Goal: Find specific page/section: Find specific page/section

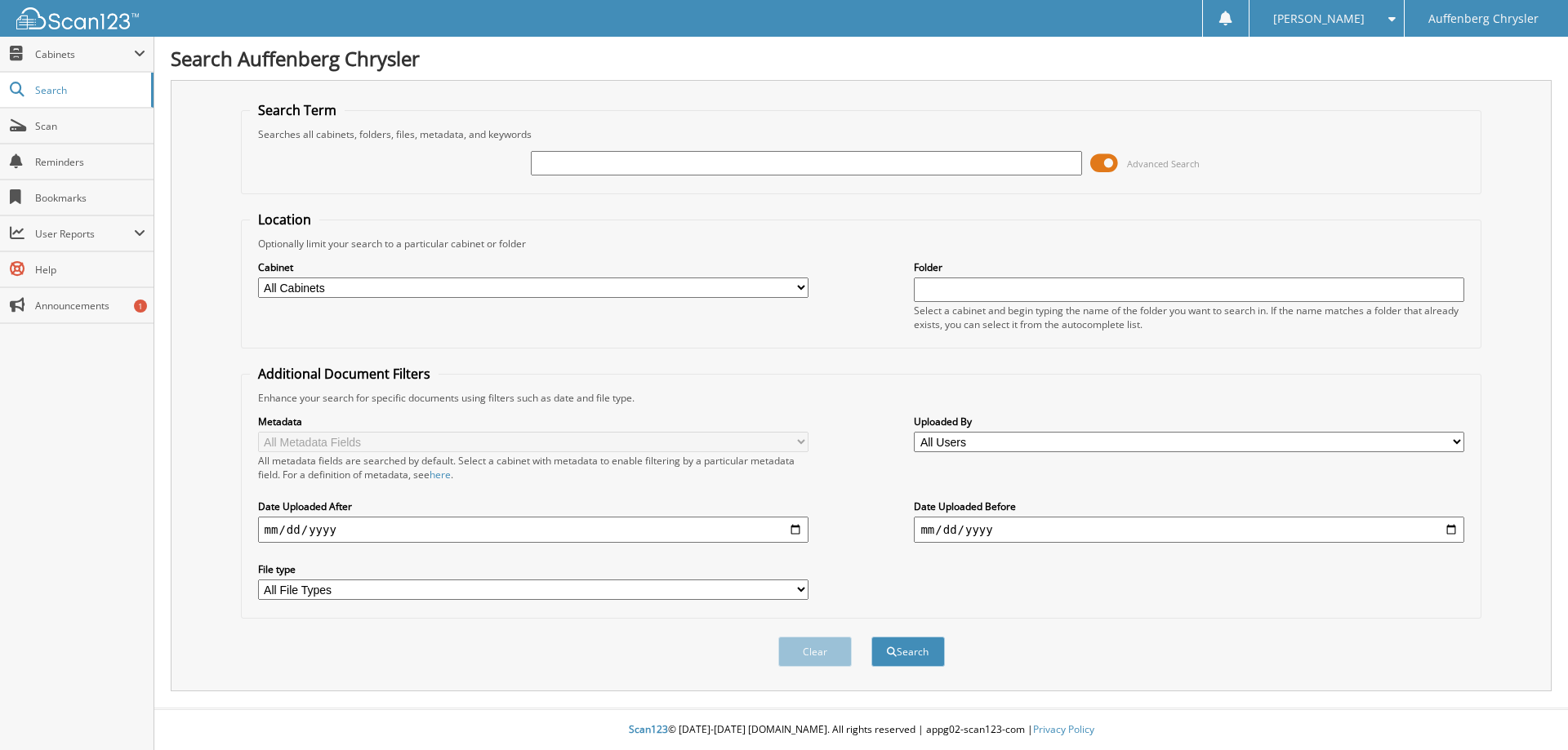
click at [545, 160] on input "text" at bounding box center [805, 164] width 550 height 25
type input "[US_VEHICLE_IDENTIFICATION_NUMBER]"
click at [871, 637] on button "Search" at bounding box center [908, 652] width 74 height 31
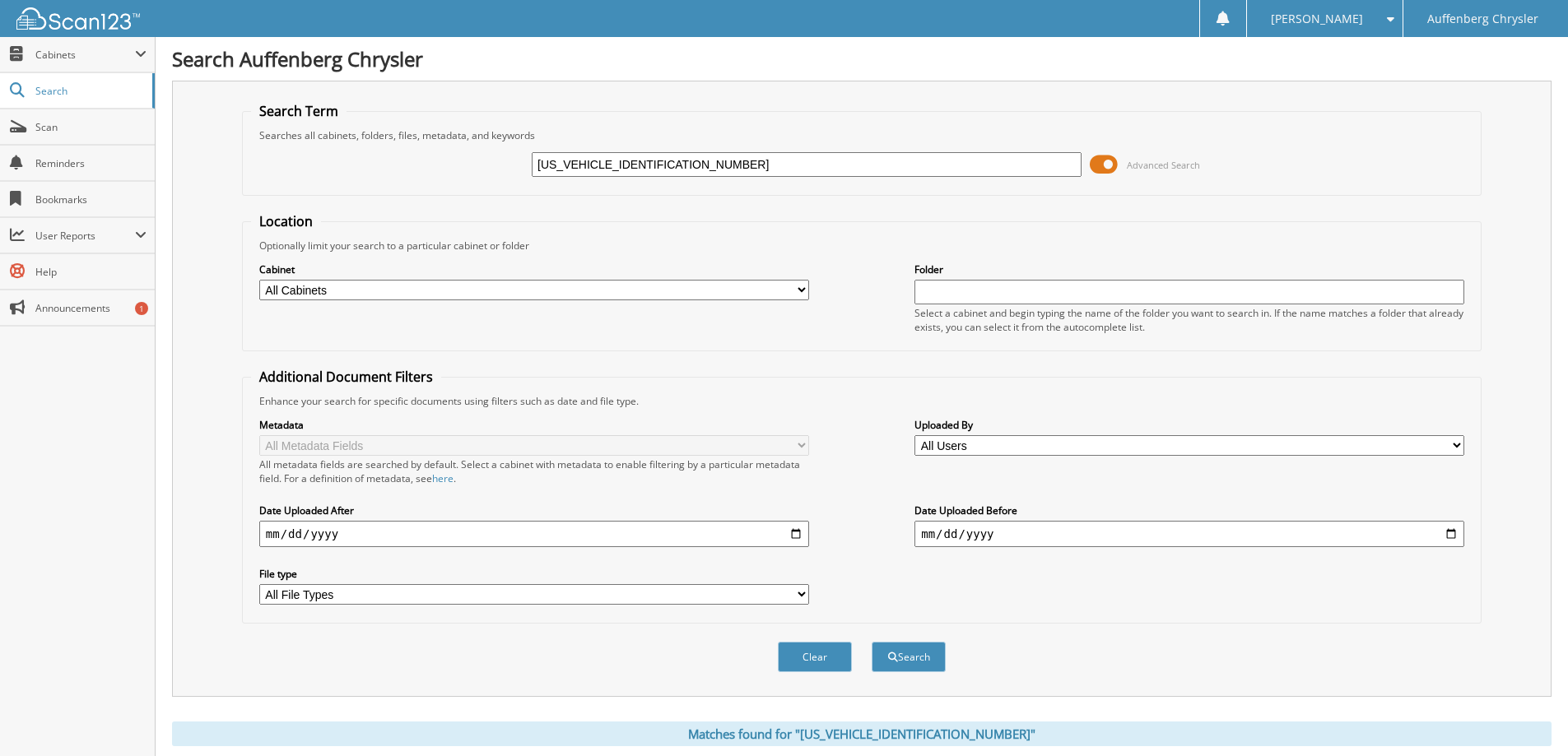
click at [592, 165] on input "1C6JJTBG3NL103472" at bounding box center [807, 165] width 550 height 25
type input "264527"
click at [872, 642] on button "Search" at bounding box center [908, 657] width 74 height 31
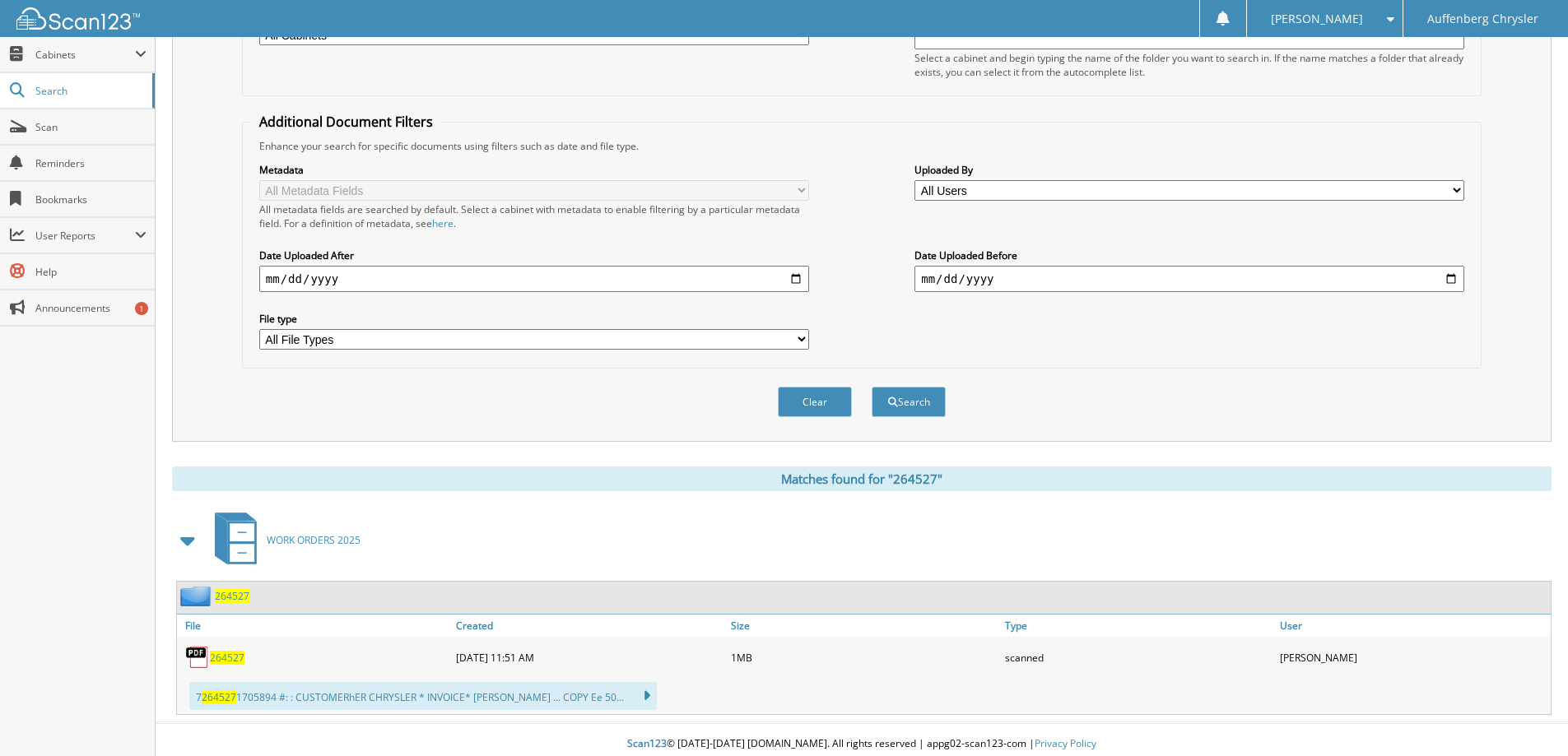
scroll to position [264, 0]
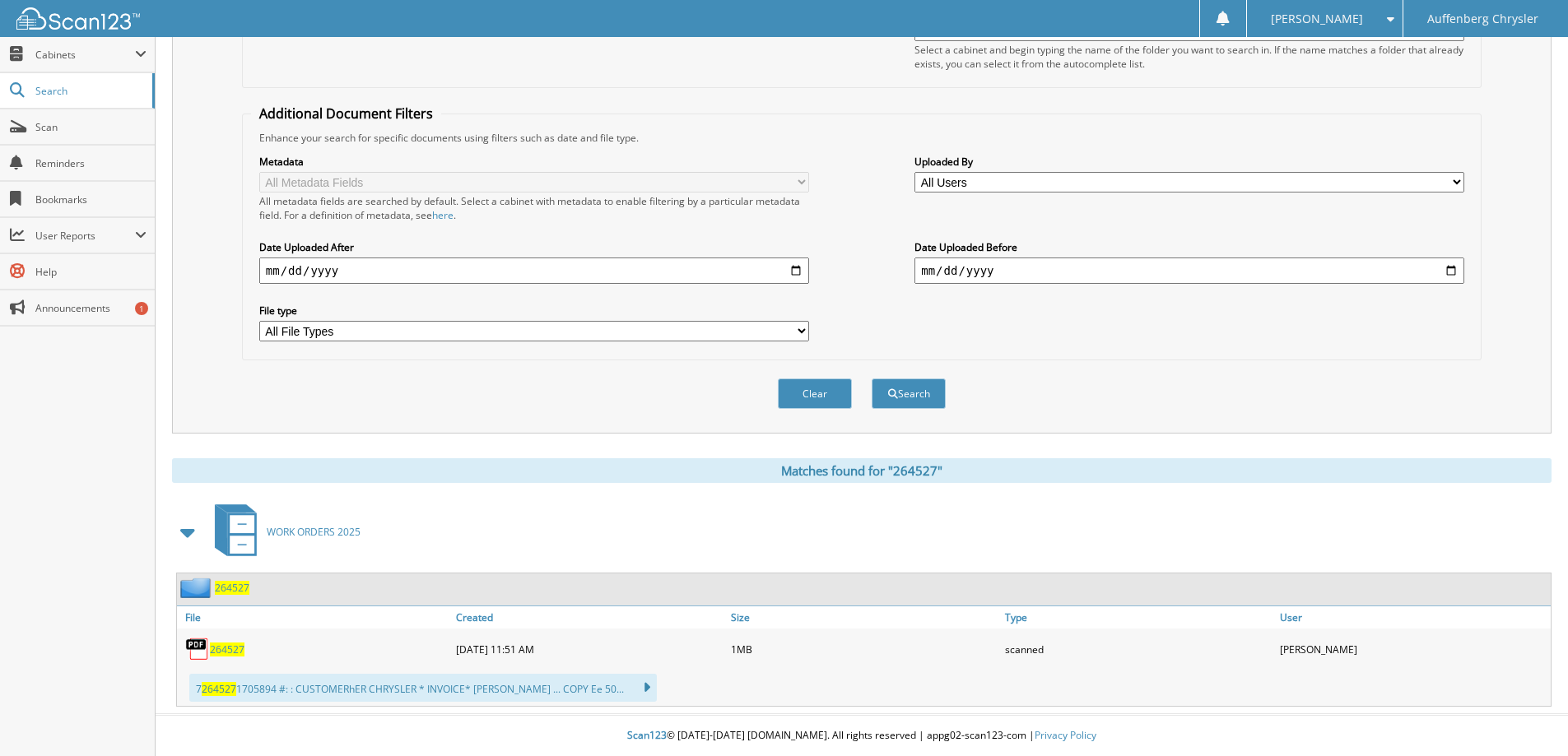
click at [234, 643] on link "264527" at bounding box center [227, 649] width 34 height 14
